Goal: Task Accomplishment & Management: Manage account settings

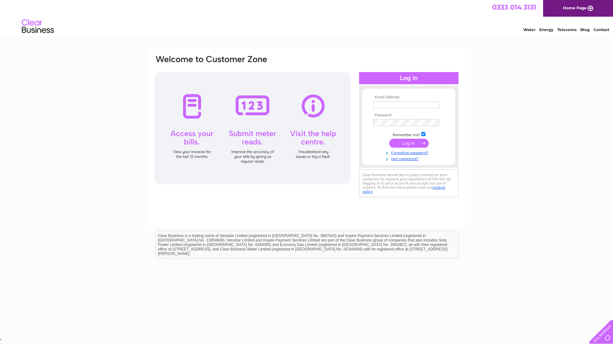
type input "[EMAIL_ADDRESS][DOMAIN_NAME]"
click at [404, 143] on input "submit" at bounding box center [408, 143] width 39 height 9
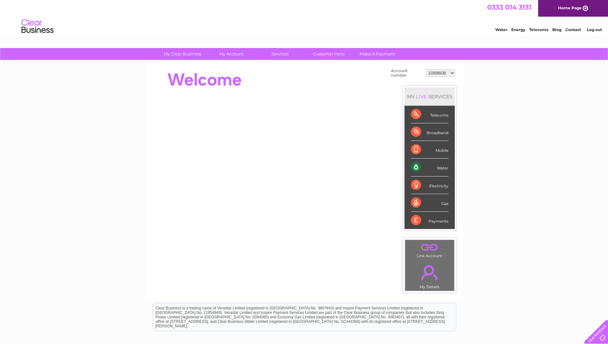
click at [55, 110] on div "My Clear Business Login Details My Details My Preferences Link Account My Accou…" at bounding box center [304, 229] width 608 height 362
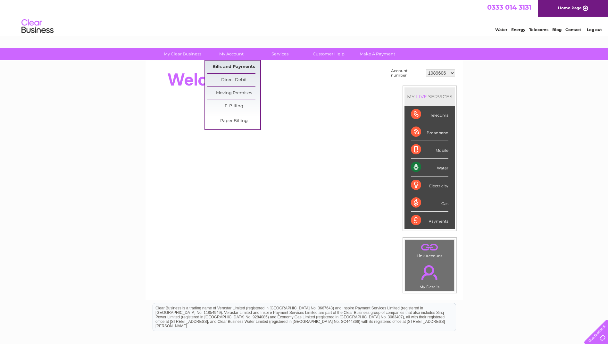
click at [232, 64] on link "Bills and Payments" at bounding box center [233, 67] width 53 height 13
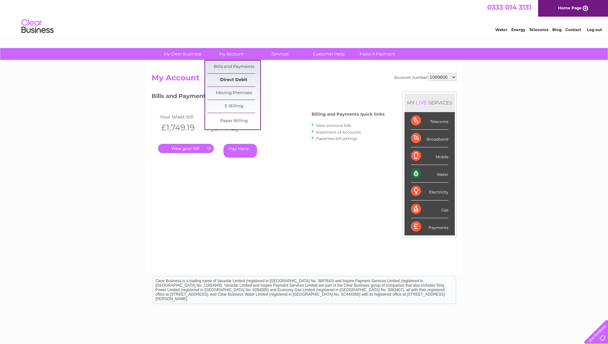
click at [241, 83] on link "Direct Debit" at bounding box center [233, 80] width 53 height 13
